Goal: Information Seeking & Learning: Check status

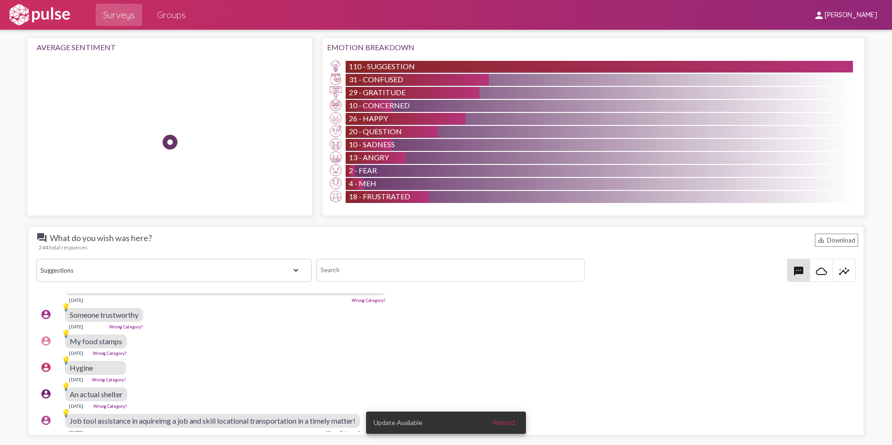
scroll to position [814, 0]
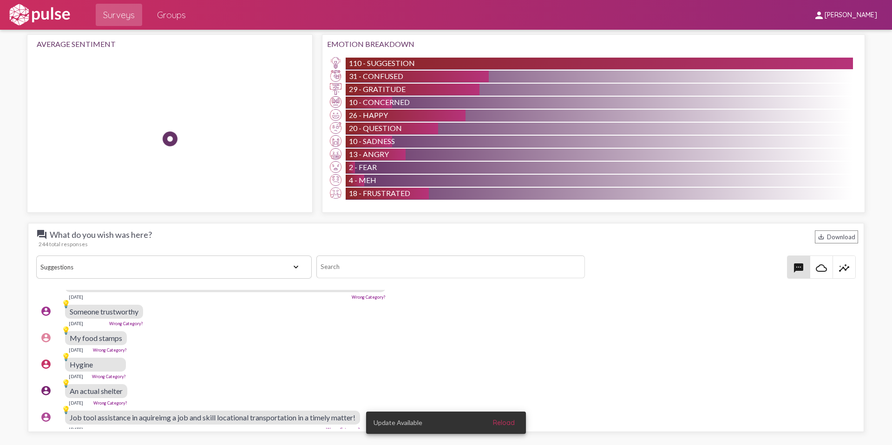
click at [263, 258] on select "View All Positive Neutral Negative Happy Meh Suggestions Angry Disgust Sadness …" at bounding box center [174, 267] width 276 height 23
click at [36, 256] on select "View All Positive Neutral Negative Happy Meh Suggestions Angry Disgust Sadness …" at bounding box center [174, 267] width 276 height 23
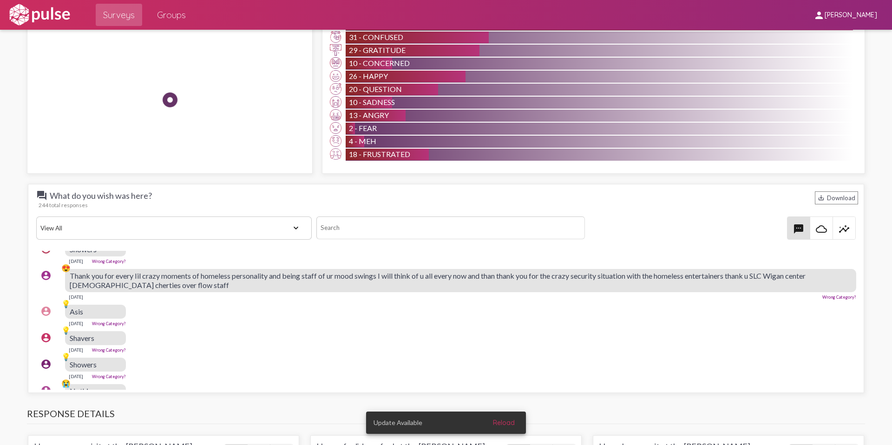
scroll to position [2722, 0]
click at [245, 221] on select "View All Positive Neutral Negative Happy Meh Suggestions Angry Disgust Sadness …" at bounding box center [174, 228] width 276 height 23
select select "Suggestion"
click at [36, 217] on select "View All Positive Neutral Negative Happy Meh Suggestions Angry Disgust Sadness …" at bounding box center [174, 228] width 276 height 23
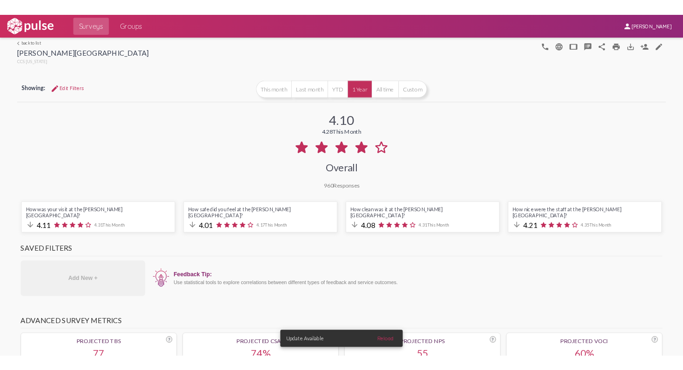
scroll to position [2679, 0]
